Goal: Task Accomplishment & Management: Manage account settings

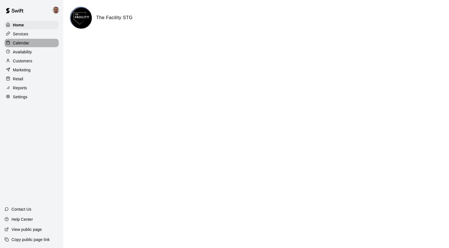
click at [26, 42] on p "Calendar" at bounding box center [21, 43] width 16 height 6
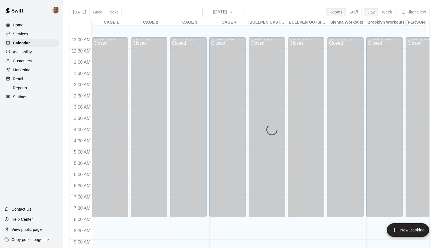
scroll to position [286, 0]
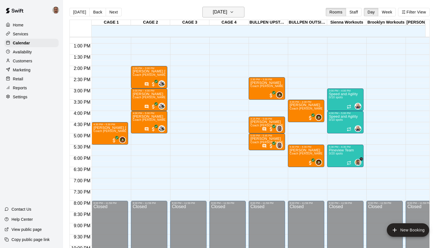
click at [234, 13] on icon "button" at bounding box center [232, 12] width 4 height 7
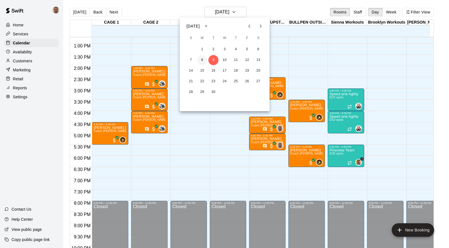
click at [201, 57] on button "8" at bounding box center [202, 60] width 10 height 10
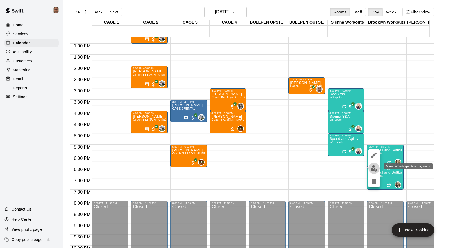
click at [373, 169] on img "edit" at bounding box center [374, 168] width 6 height 6
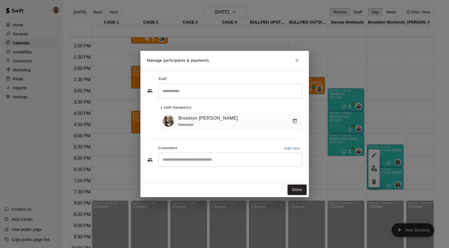
click at [188, 158] on input "Start typing to search customers..." at bounding box center [230, 160] width 139 height 6
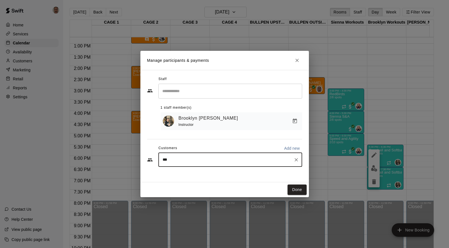
type input "****"
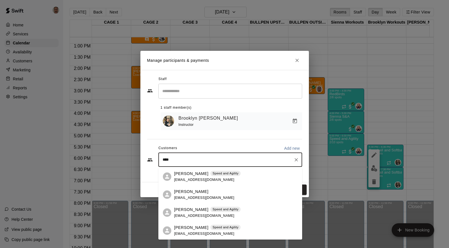
click at [183, 178] on span "[EMAIL_ADDRESS][DOMAIN_NAME]" at bounding box center [204, 180] width 60 height 4
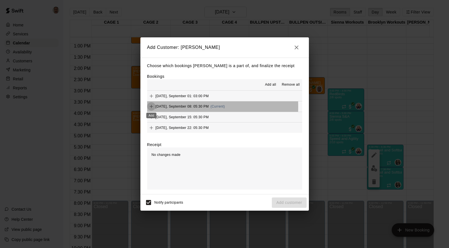
click at [150, 107] on icon "Add" at bounding box center [151, 107] width 6 height 6
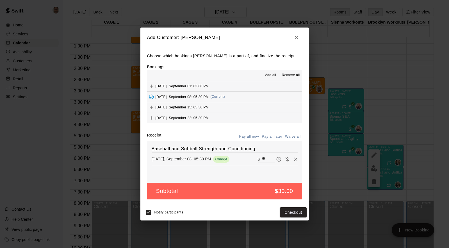
click at [297, 38] on icon "button" at bounding box center [296, 37] width 7 height 7
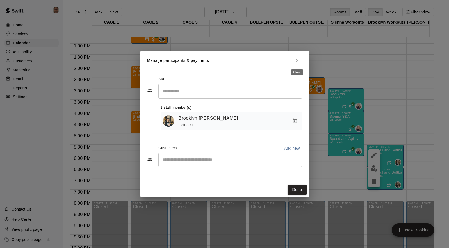
click at [296, 59] on icon "Close" at bounding box center [296, 60] width 3 height 3
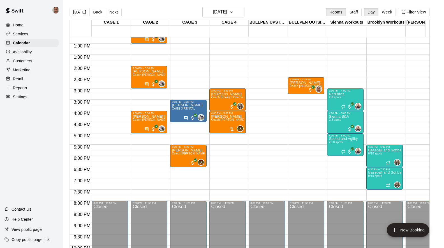
click at [19, 60] on p "Customers" at bounding box center [22, 61] width 19 height 6
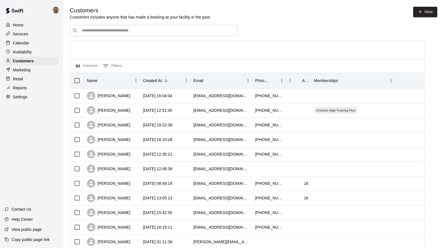
click at [150, 28] on div "​ ​" at bounding box center [154, 30] width 168 height 11
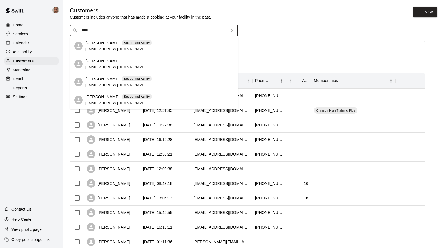
type input "*****"
click at [100, 47] on span "[EMAIL_ADDRESS][DOMAIN_NAME]" at bounding box center [116, 49] width 60 height 4
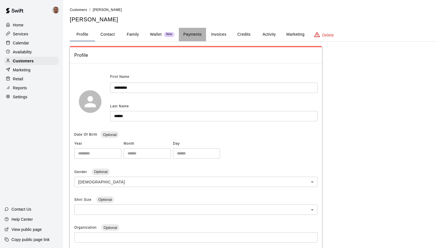
click at [187, 34] on button "Payments" at bounding box center [192, 34] width 27 height 13
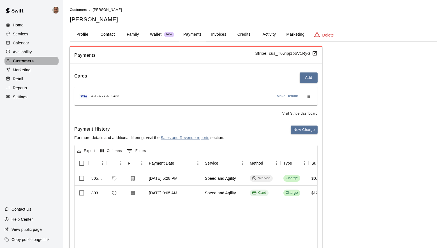
click at [21, 60] on p "Customers" at bounding box center [23, 61] width 21 height 6
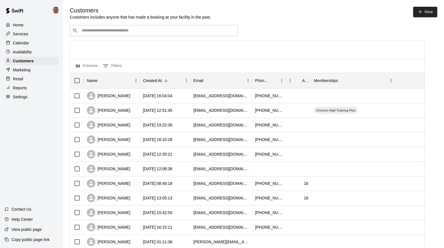
click at [107, 34] on div "​ ​" at bounding box center [154, 30] width 168 height 11
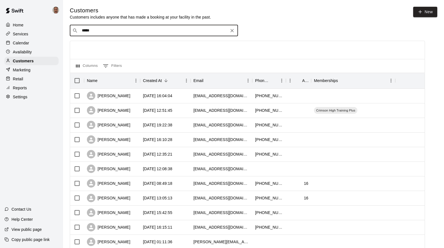
type input "******"
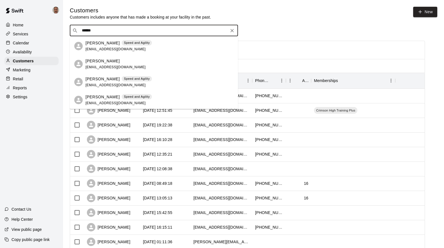
click at [98, 77] on p "[PERSON_NAME]" at bounding box center [103, 79] width 34 height 6
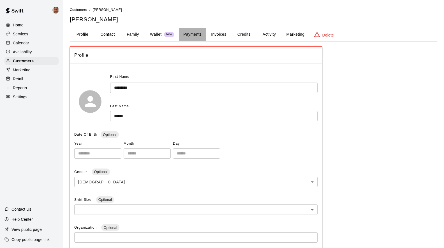
click at [192, 35] on button "Payments" at bounding box center [192, 34] width 27 height 13
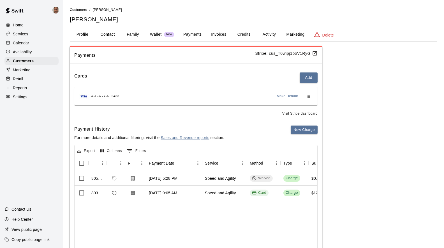
click at [24, 43] on p "Calendar" at bounding box center [21, 43] width 16 height 6
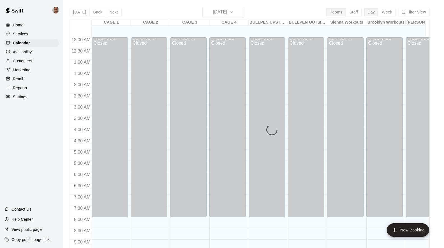
scroll to position [287, 0]
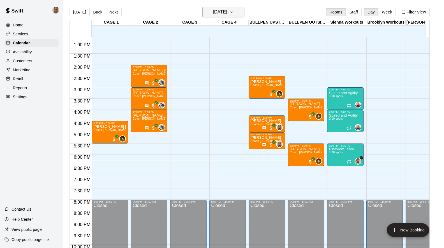
click at [234, 10] on icon "button" at bounding box center [232, 12] width 4 height 7
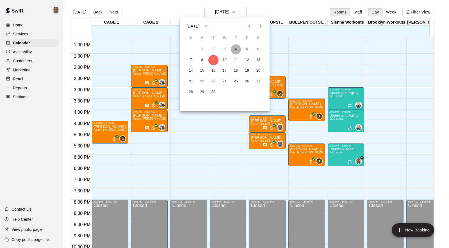
click at [235, 47] on button "4" at bounding box center [236, 49] width 10 height 10
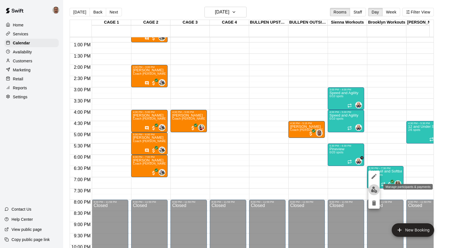
click at [373, 188] on img "edit" at bounding box center [374, 189] width 6 height 6
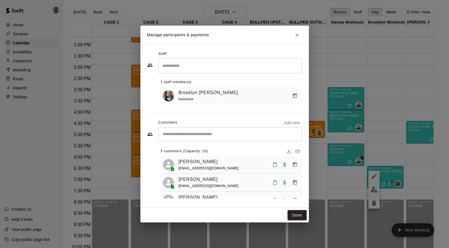
click at [203, 133] on input "Start typing to search customers..." at bounding box center [230, 134] width 139 height 6
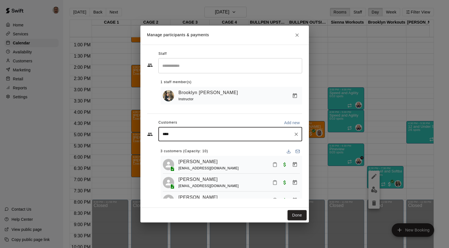
type input "*****"
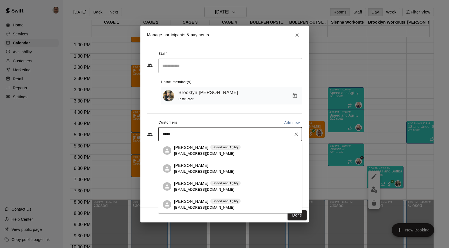
click at [189, 185] on p "[PERSON_NAME]" at bounding box center [191, 183] width 34 height 6
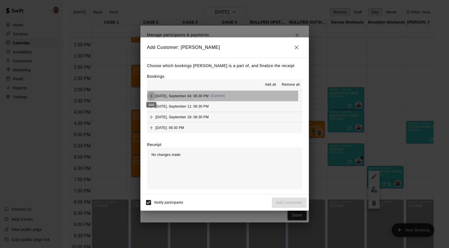
click at [150, 96] on icon "Add" at bounding box center [151, 96] width 6 height 6
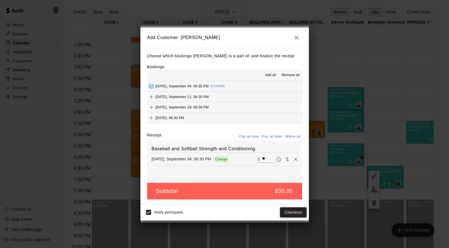
click at [286, 212] on button "Checkout" at bounding box center [293, 212] width 26 height 10
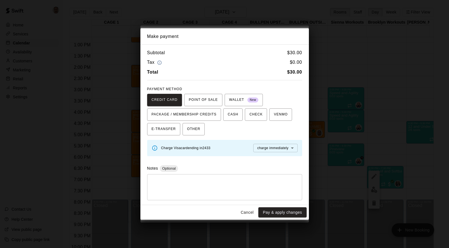
click at [207, 188] on textarea at bounding box center [224, 186] width 147 height 17
type textarea "*"
click at [199, 181] on textarea "**********" at bounding box center [224, 186] width 147 height 17
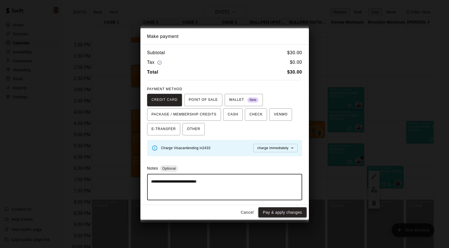
type textarea "**********"
click at [280, 213] on button "Pay & apply changes" at bounding box center [282, 212] width 48 height 10
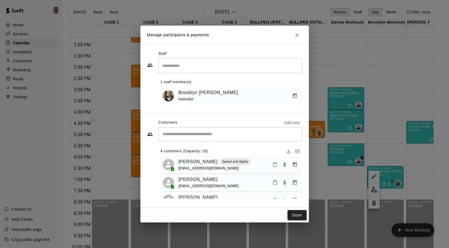
click at [297, 212] on button "Done" at bounding box center [296, 215] width 19 height 10
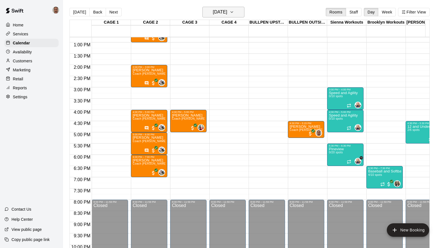
click at [234, 13] on icon "button" at bounding box center [232, 12] width 4 height 7
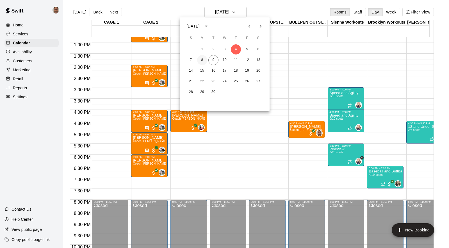
click at [204, 60] on button "8" at bounding box center [202, 60] width 10 height 10
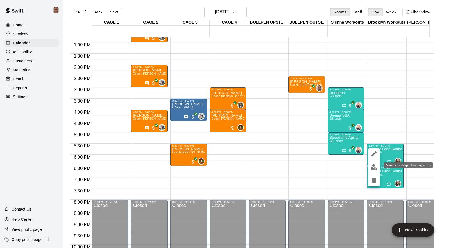
click at [373, 169] on img "edit" at bounding box center [374, 167] width 6 height 6
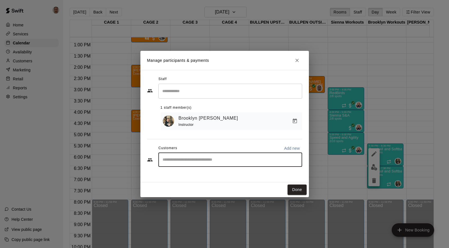
click at [188, 159] on input "Start typing to search customers..." at bounding box center [230, 160] width 139 height 6
type input "****"
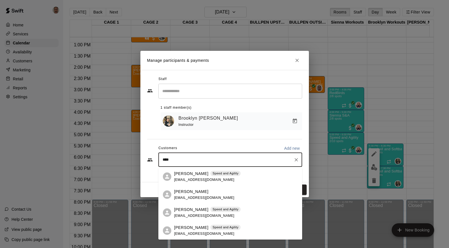
click at [191, 210] on p "[PERSON_NAME]" at bounding box center [191, 209] width 34 height 6
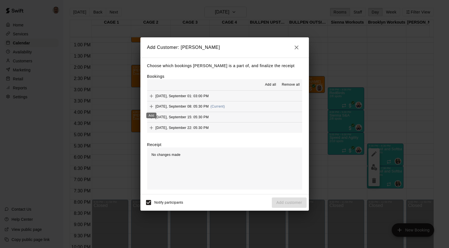
click at [151, 106] on icon "Add" at bounding box center [151, 106] width 3 height 3
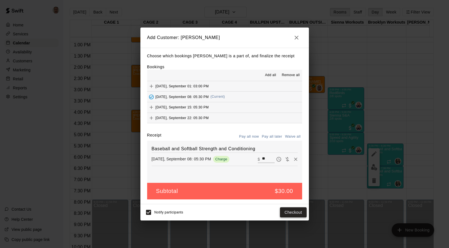
click at [294, 212] on button "Checkout" at bounding box center [293, 212] width 26 height 10
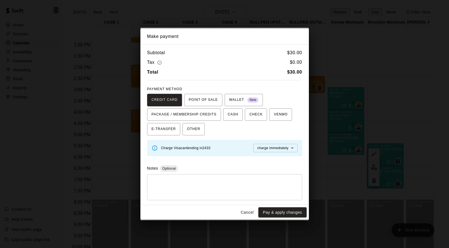
click at [208, 186] on textarea at bounding box center [224, 186] width 147 height 17
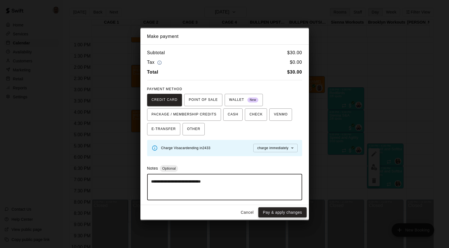
type textarea "**********"
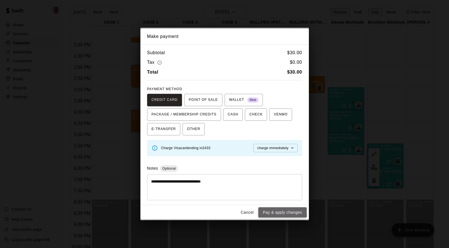
click at [281, 211] on button "Pay & apply changes" at bounding box center [282, 212] width 48 height 10
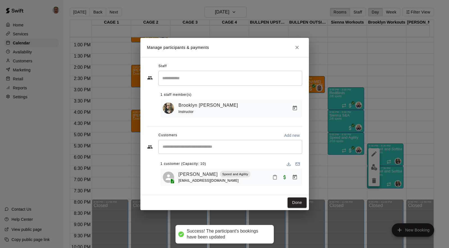
click at [200, 150] on div "​" at bounding box center [230, 147] width 144 height 14
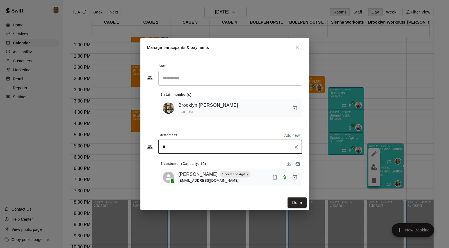
type input "***"
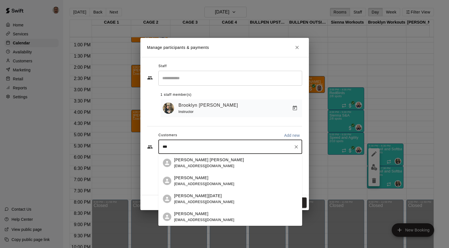
click at [181, 194] on p "[PERSON_NAME][DATE]" at bounding box center [198, 196] width 48 height 6
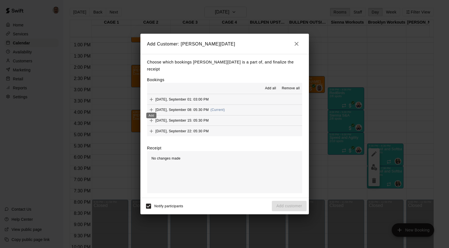
click at [151, 107] on icon "Add" at bounding box center [151, 110] width 6 height 6
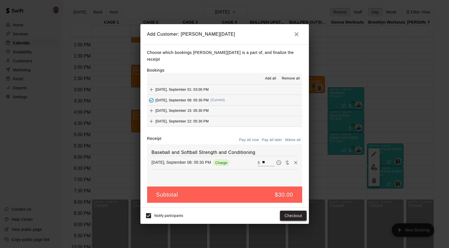
click at [294, 212] on button "Checkout" at bounding box center [293, 215] width 26 height 10
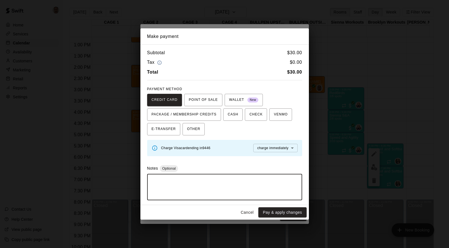
click at [189, 186] on textarea at bounding box center [224, 186] width 147 height 17
click at [167, 181] on textarea "**********" at bounding box center [224, 186] width 147 height 17
type textarea "**********"
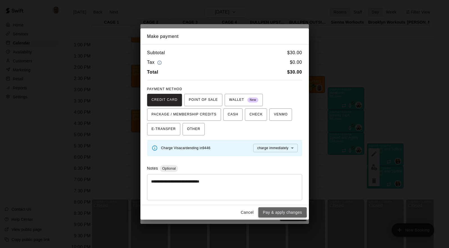
click at [279, 212] on button "Pay & apply changes" at bounding box center [282, 212] width 48 height 10
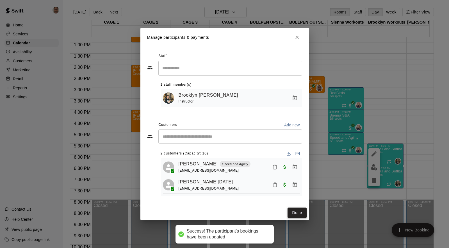
click at [296, 214] on button "Done" at bounding box center [296, 212] width 19 height 10
